Goal: Task Accomplishment & Management: Manage account settings

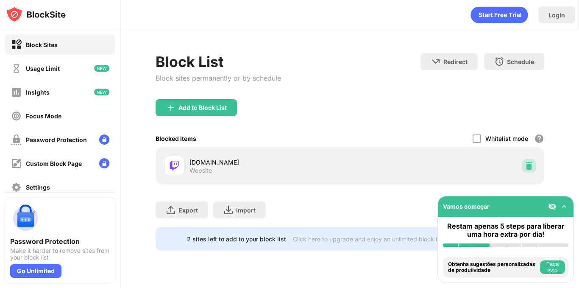
click at [530, 168] on img at bounding box center [528, 165] width 8 height 8
